Goal: Check status: Check status

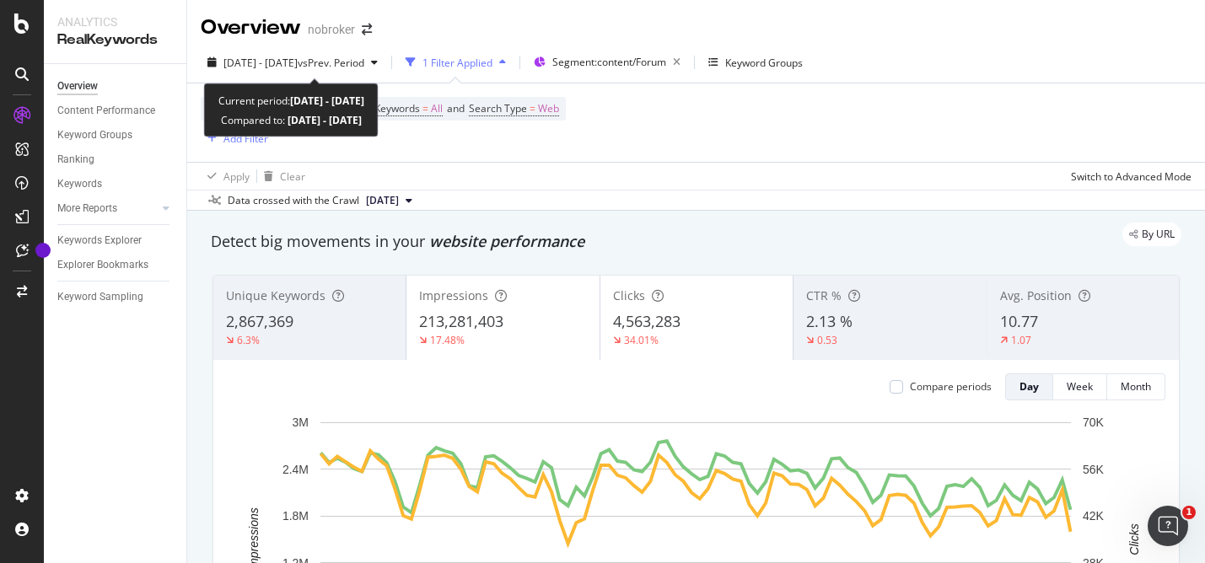
click at [364, 61] on span "vs Prev. Period" at bounding box center [331, 63] width 67 height 14
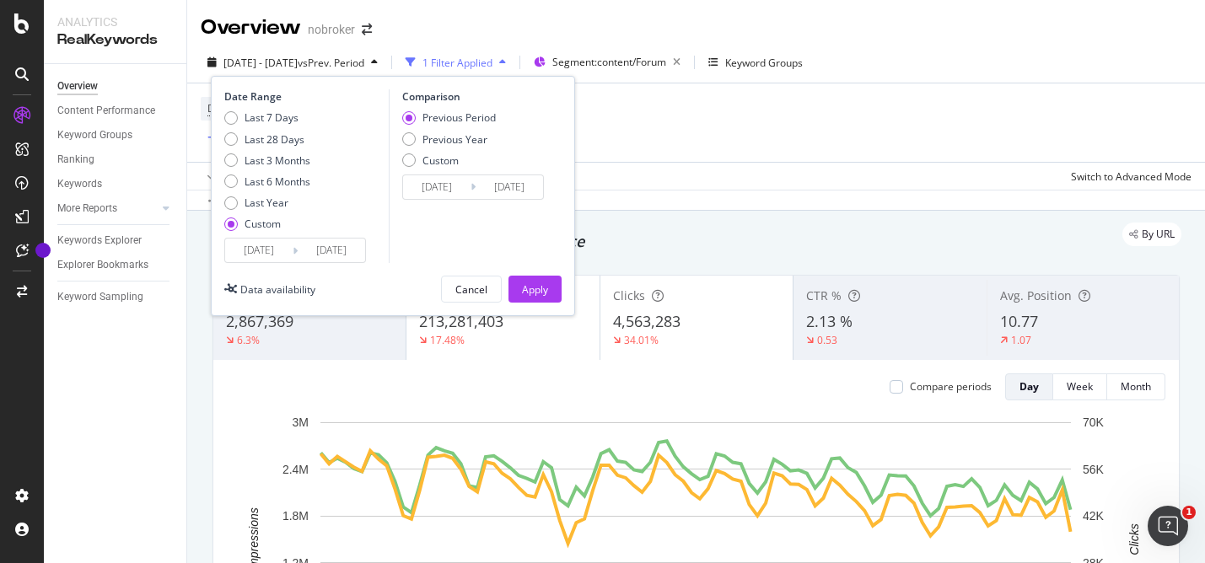
click at [806, 125] on div "Device = All and Country = All and Keywords = All and Search Type = Web Add Fil…" at bounding box center [696, 123] width 991 height 78
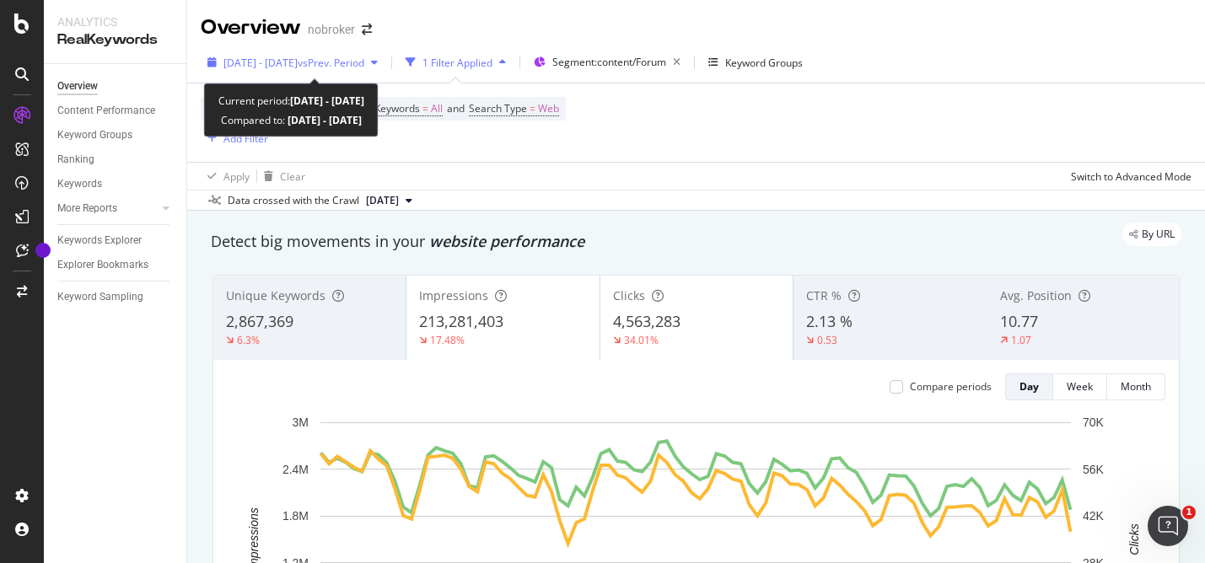
click at [298, 58] on span "[DATE] - [DATE]" at bounding box center [261, 63] width 74 height 14
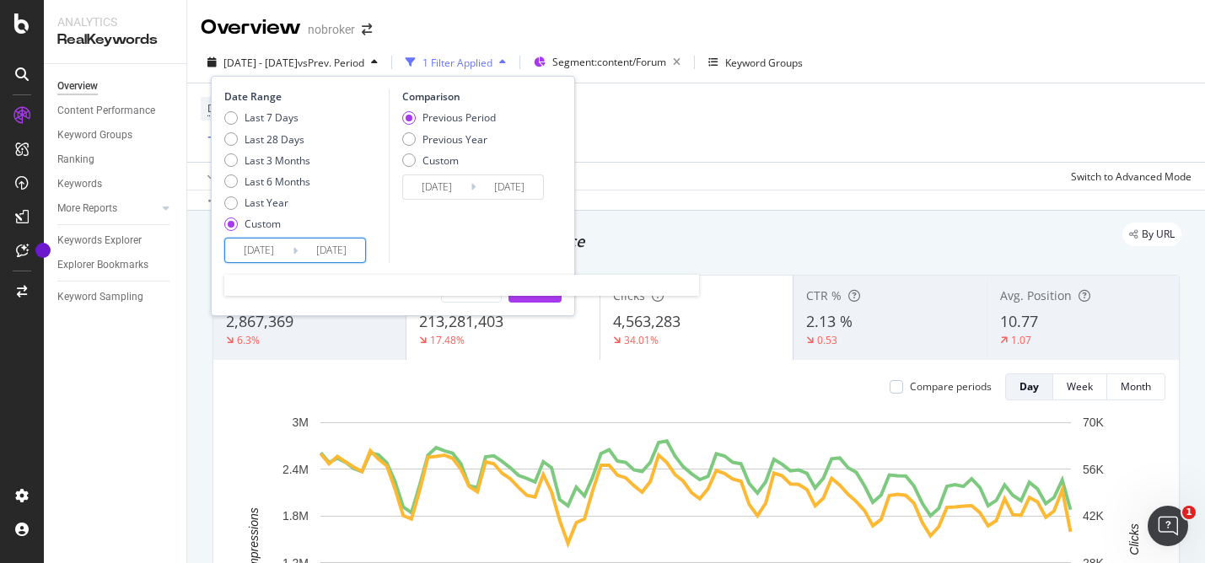
click at [249, 247] on input "[DATE]" at bounding box center [258, 251] width 67 height 24
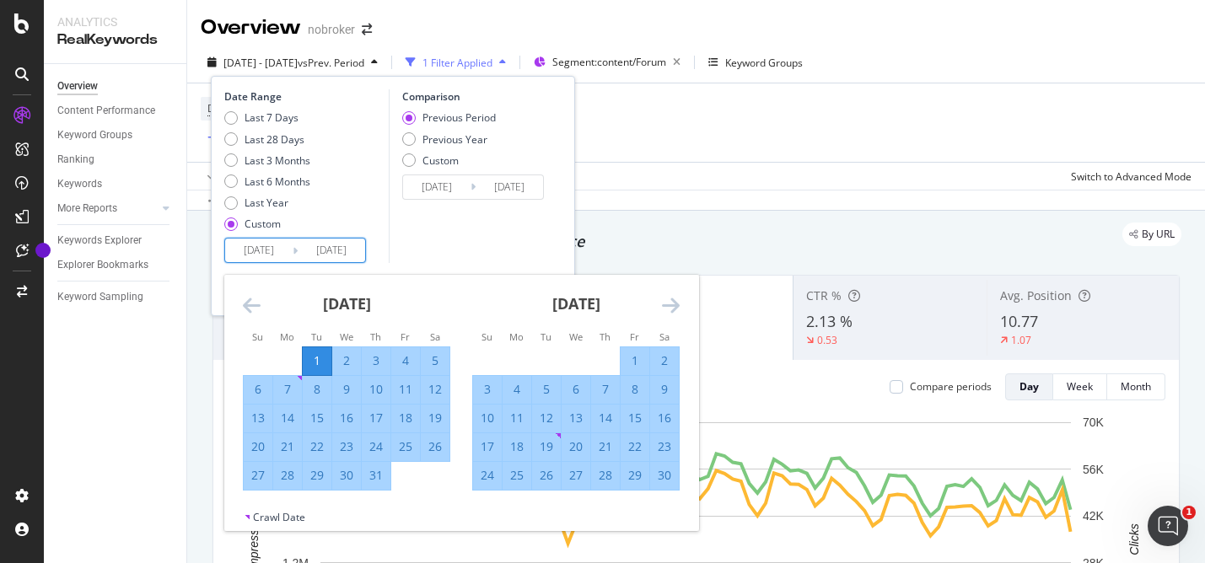
click at [675, 310] on icon "Move forward to switch to the next month." at bounding box center [671, 305] width 18 height 20
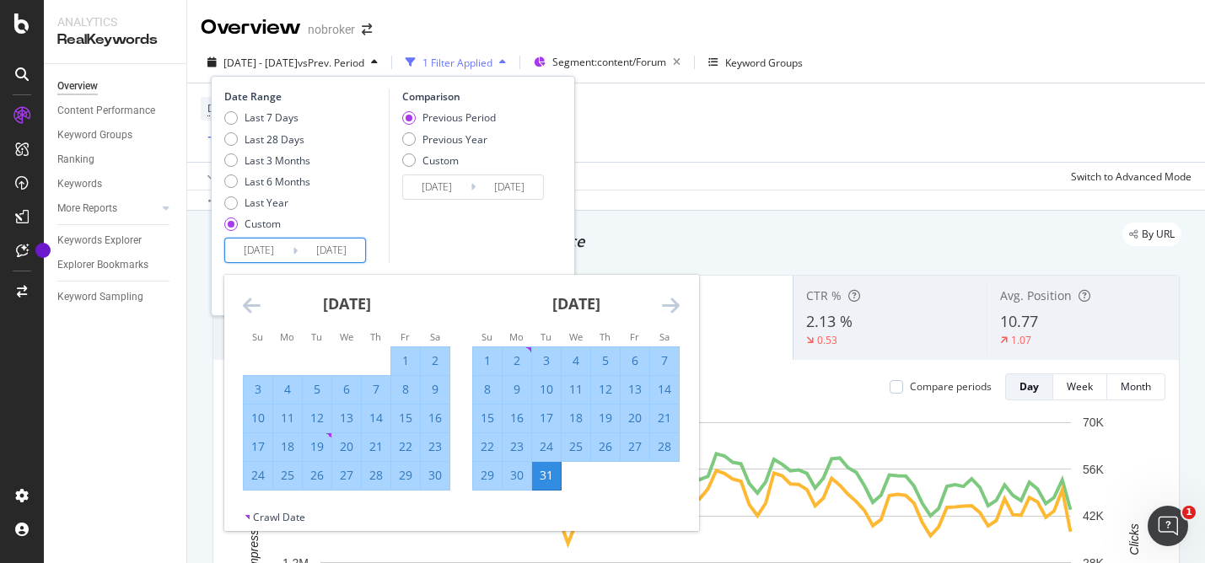
click at [675, 310] on icon "Move forward to switch to the next month." at bounding box center [671, 305] width 18 height 20
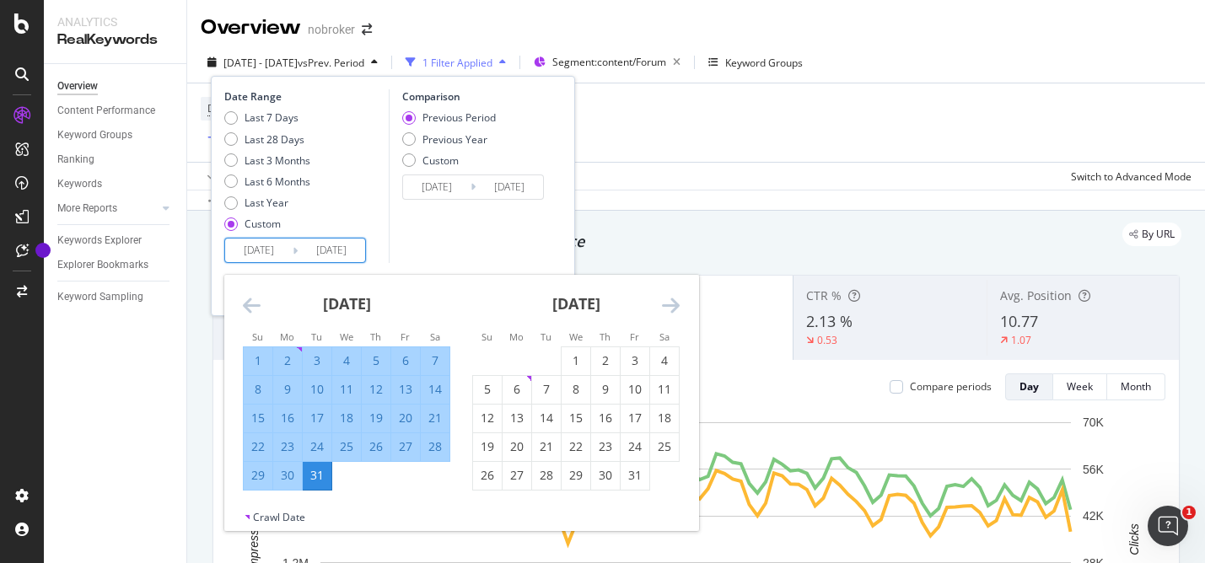
click at [675, 310] on icon "Move forward to switch to the next month." at bounding box center [671, 305] width 18 height 20
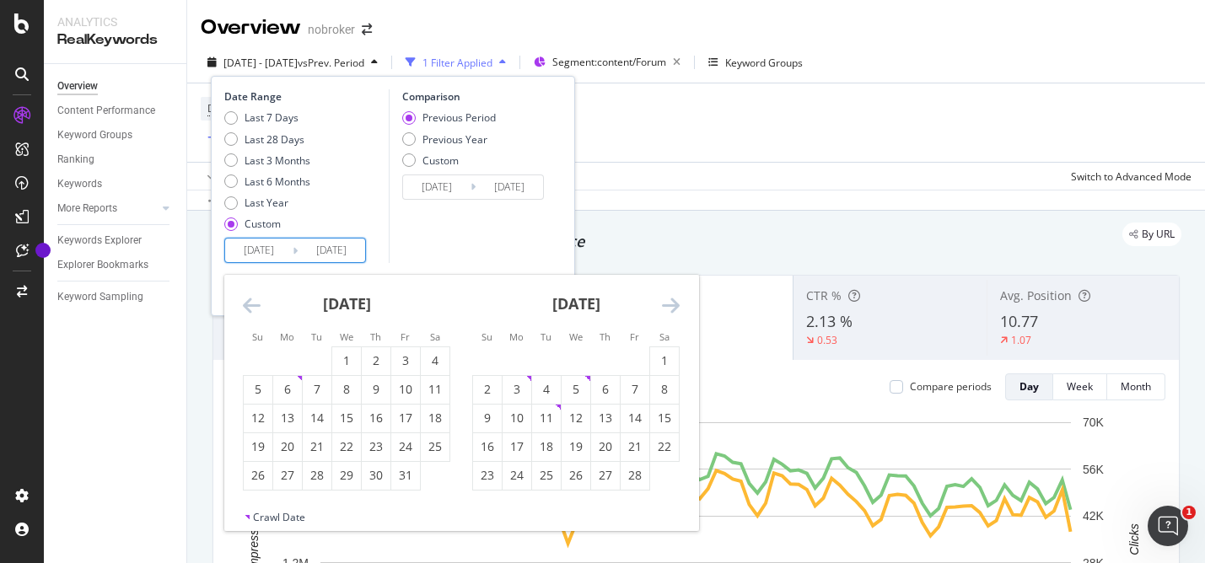
click at [675, 310] on icon "Move forward to switch to the next month." at bounding box center [671, 305] width 18 height 20
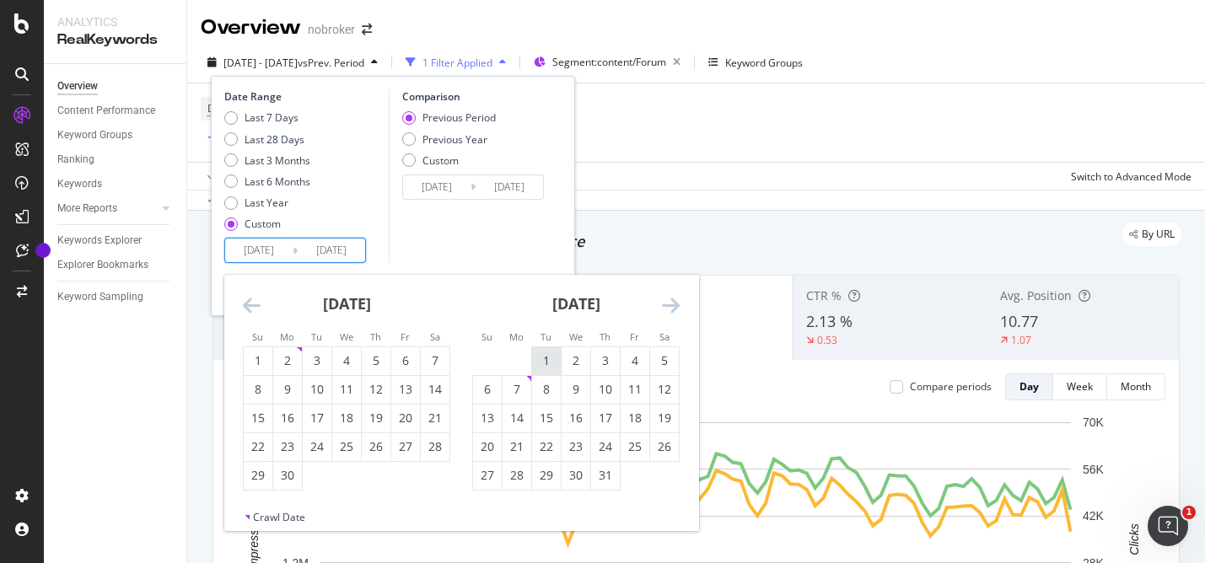
click at [556, 365] on div "1" at bounding box center [546, 361] width 29 height 17
type input "[DATE]"
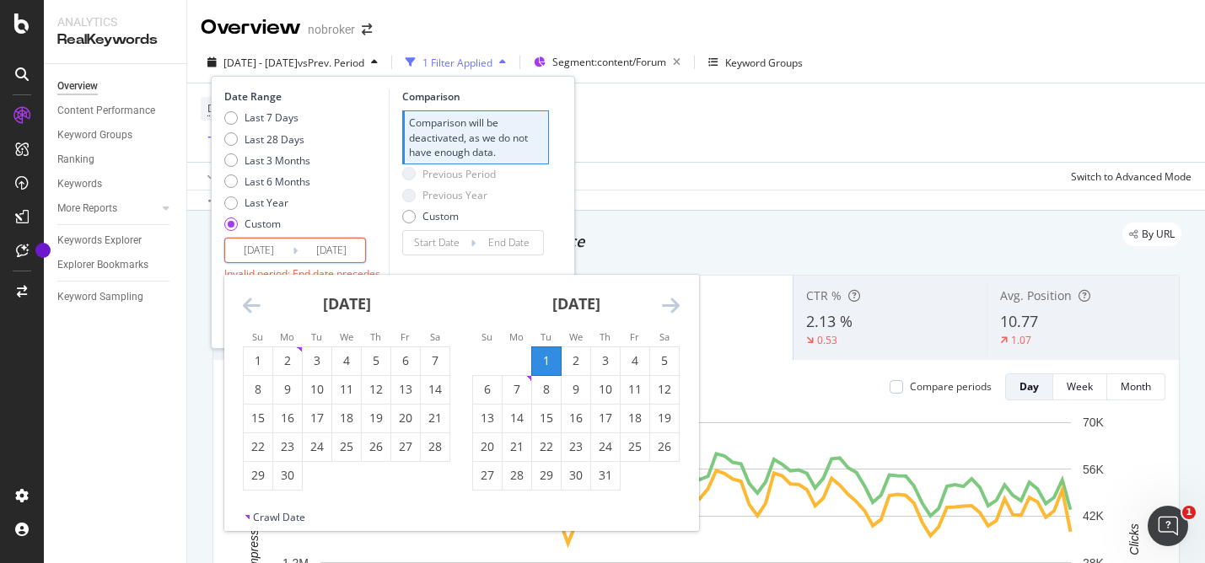
click at [679, 306] on icon "Move forward to switch to the next month." at bounding box center [671, 305] width 18 height 20
click at [678, 306] on icon "Move forward to switch to the next month." at bounding box center [671, 305] width 18 height 20
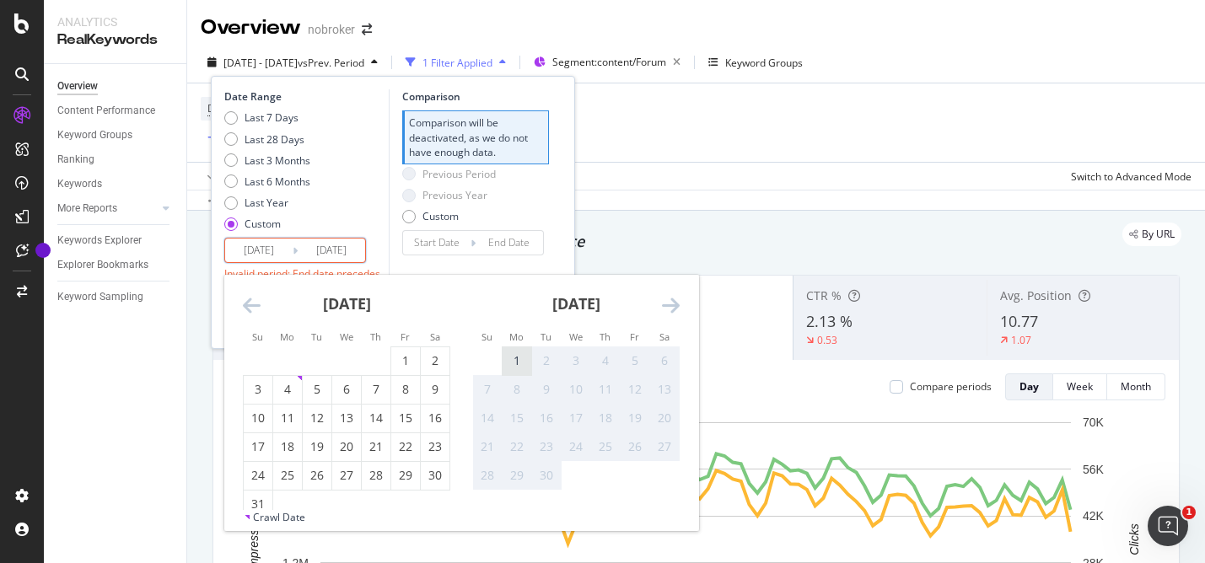
click at [513, 368] on div "1" at bounding box center [517, 361] width 29 height 17
type input "[DATE]"
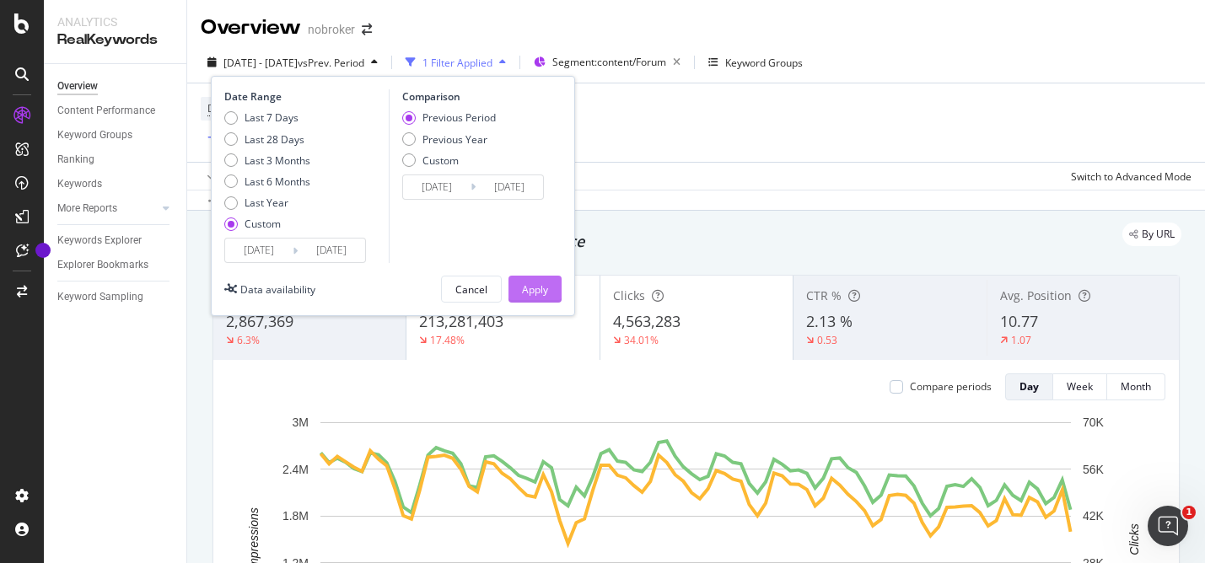
click at [540, 299] on div "Apply" at bounding box center [535, 289] width 26 height 25
